Goal: Information Seeking & Learning: Learn about a topic

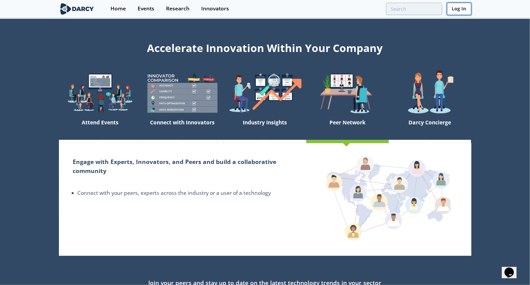
click at [458, 9] on link "Log In" at bounding box center [459, 9] width 24 height 12
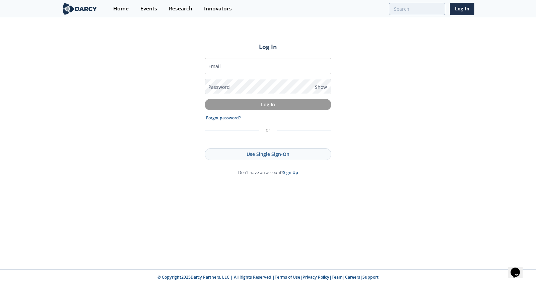
type input "rahul@darcypartners.com"
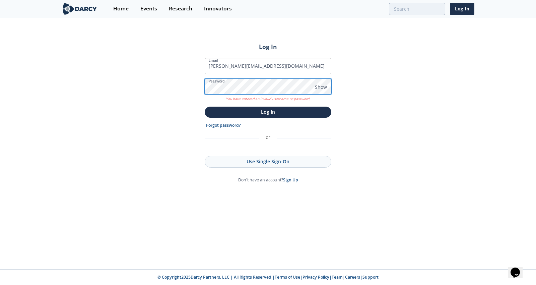
click at [205, 107] on button "Log In" at bounding box center [268, 112] width 127 height 11
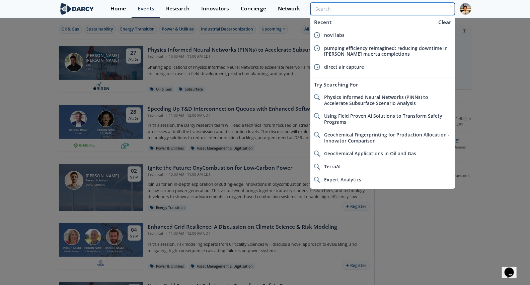
click at [437, 13] on input "search" at bounding box center [383, 9] width 144 height 12
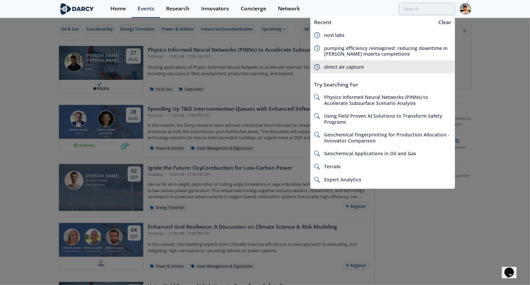
click at [356, 68] on span "direct air capture" at bounding box center [344, 67] width 40 height 6
type input "direct air capture"
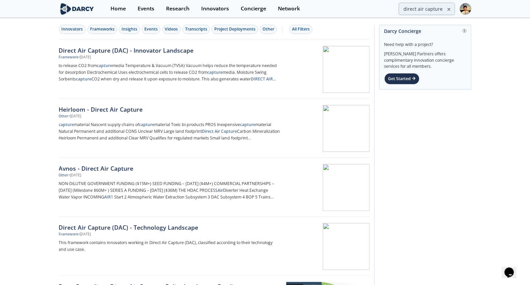
click at [78, 9] on img at bounding box center [77, 9] width 37 height 12
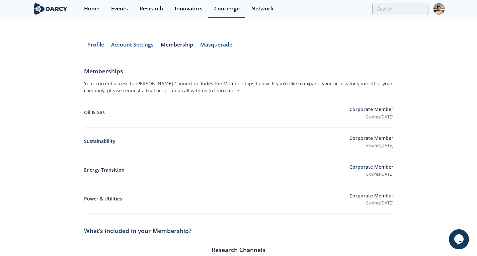
click at [240, 8] on link "Concierge" at bounding box center [226, 9] width 37 height 18
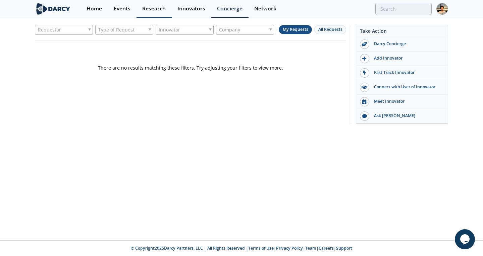
click at [149, 9] on div "Research" at bounding box center [153, 8] width 23 height 5
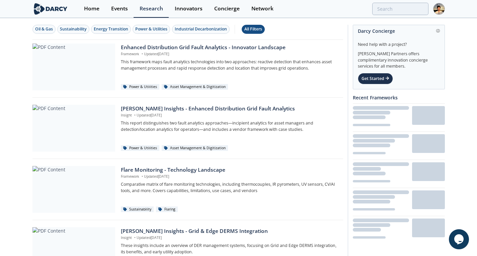
click at [257, 31] on div "All Filters" at bounding box center [254, 29] width 18 height 6
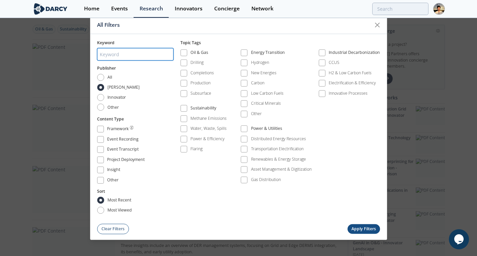
click at [132, 57] on input "search" at bounding box center [135, 54] width 76 height 12
type input "concierge"
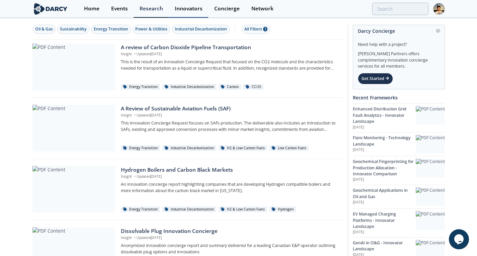
click at [187, 14] on link "Innovators" at bounding box center [189, 9] width 40 height 18
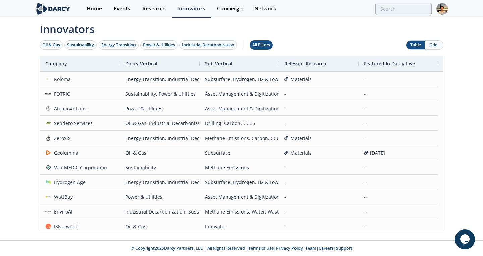
click at [258, 46] on div "All Filters" at bounding box center [261, 45] width 18 height 6
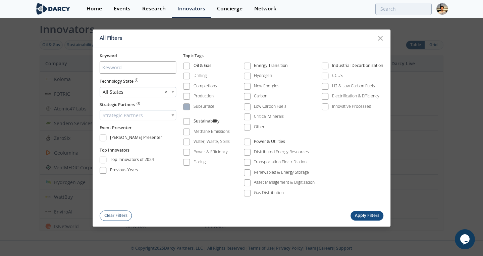
click at [201, 105] on div "Subsurface" at bounding box center [203, 107] width 21 height 6
click at [115, 70] on input "search" at bounding box center [138, 68] width 76 height 12
type input "exploration"
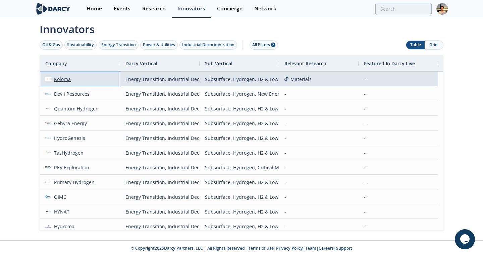
click at [59, 81] on div "Koloma" at bounding box center [61, 79] width 20 height 14
